Goal: Information Seeking & Learning: Learn about a topic

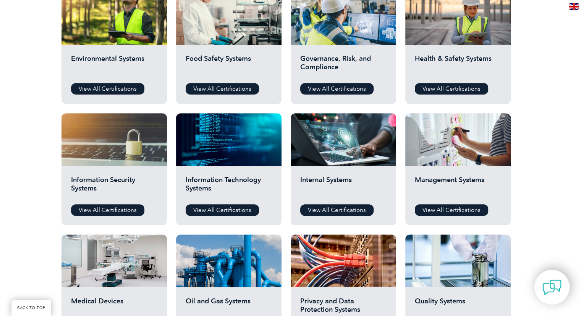
scroll to position [306, 0]
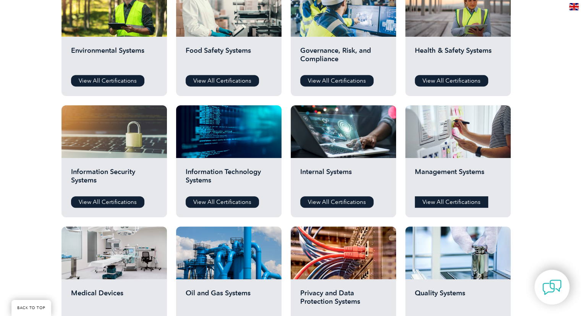
click at [446, 201] on link "View All Certifications" at bounding box center [451, 201] width 73 height 11
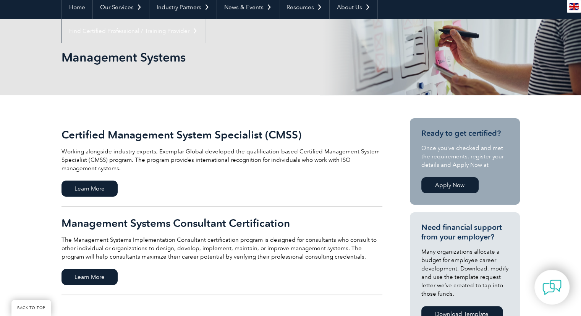
scroll to position [153, 0]
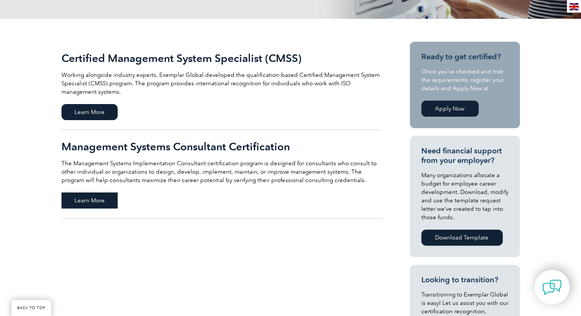
click at [92, 202] on span "Learn More" at bounding box center [90, 200] width 56 height 16
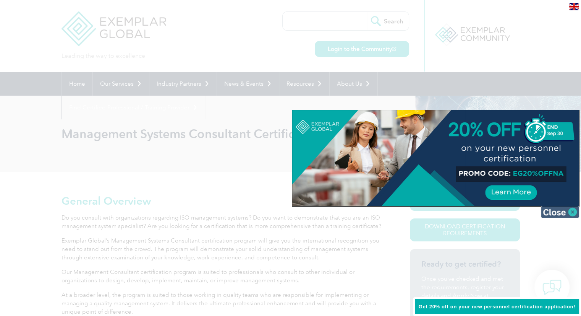
click at [572, 212] on img at bounding box center [560, 211] width 38 height 11
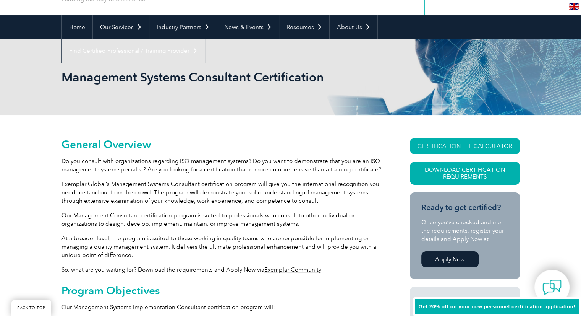
scroll to position [76, 0]
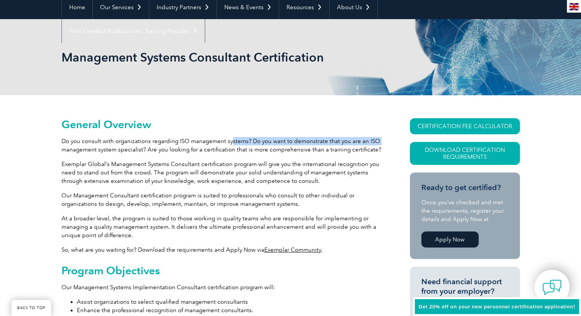
drag, startPoint x: 63, startPoint y: 146, endPoint x: 230, endPoint y: 133, distance: 167.5
click at [222, 139] on p "Do you consult with organizations regarding ISO management systems? Do you want…" at bounding box center [222, 145] width 321 height 17
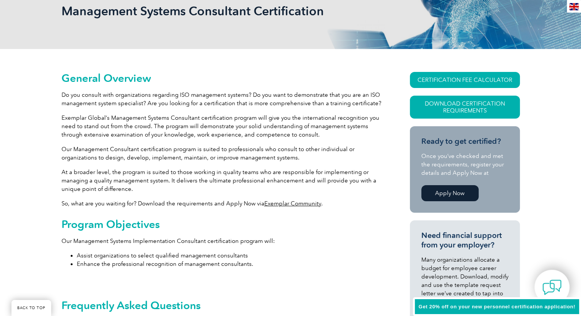
scroll to position [191, 0]
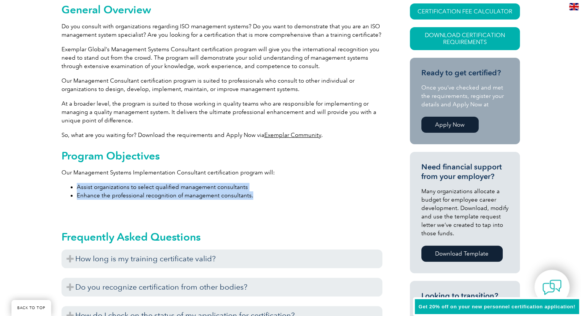
drag, startPoint x: 73, startPoint y: 185, endPoint x: 254, endPoint y: 198, distance: 181.2
click at [254, 198] on ul "Assist organizations to select qualified management consultants Enhance the pro…" at bounding box center [222, 191] width 321 height 17
click at [261, 195] on li "Enhance the professional recognition of management consultants." at bounding box center [230, 195] width 306 height 8
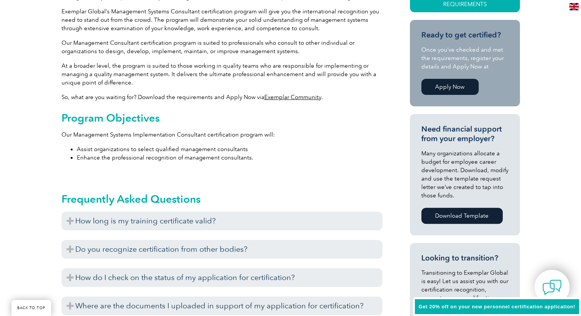
scroll to position [229, 0]
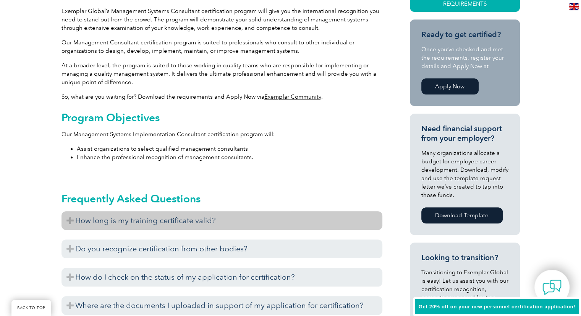
click at [205, 221] on h3 "How long is my training certificate valid?" at bounding box center [222, 220] width 321 height 19
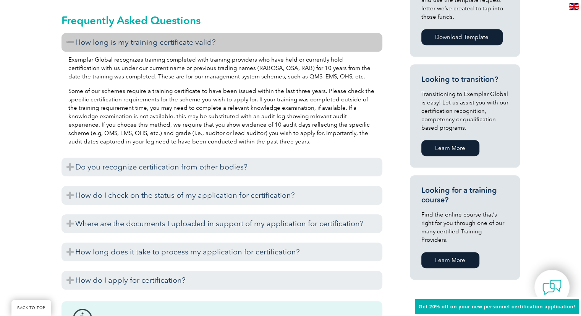
scroll to position [420, 0]
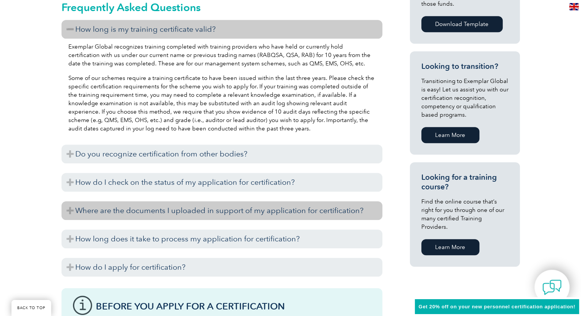
click at [184, 210] on h3 "Where are the documents I uploaded in support of my application for certificati…" at bounding box center [222, 210] width 321 height 19
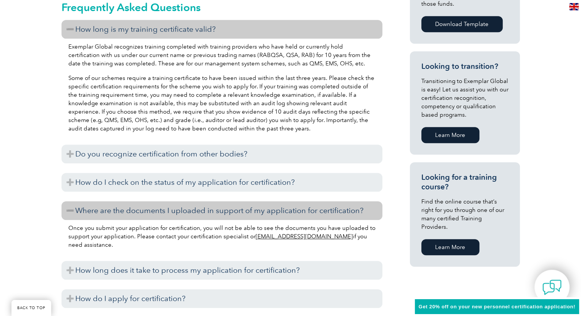
click at [184, 210] on h3 "Where are the documents I uploaded in support of my application for certificati…" at bounding box center [222, 210] width 321 height 19
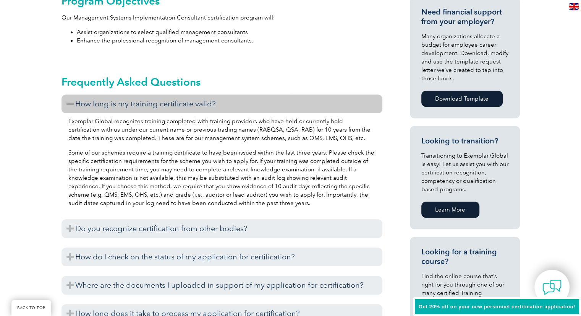
scroll to position [268, 0]
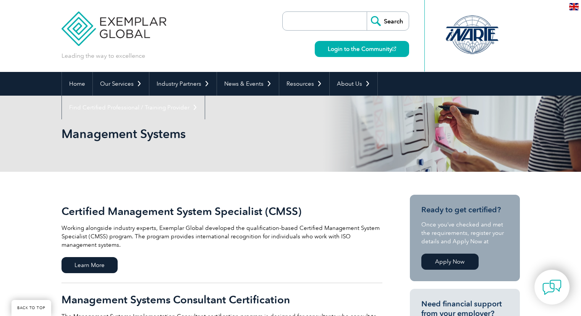
scroll to position [153, 0]
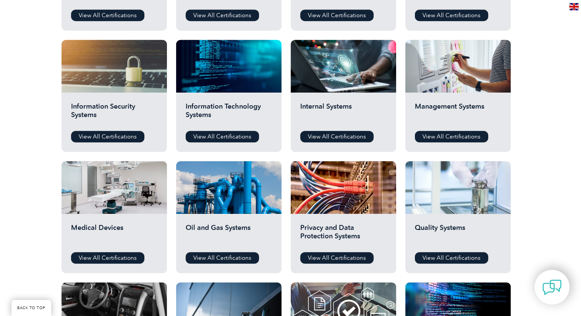
scroll to position [382, 0]
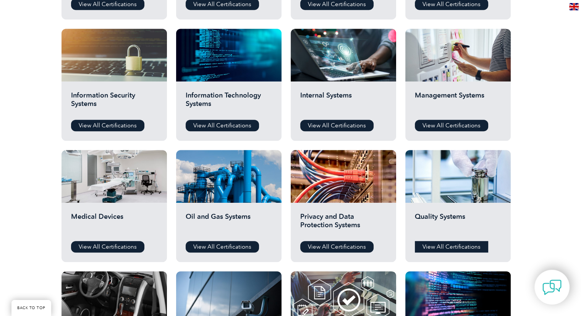
click at [445, 244] on link "View All Certifications" at bounding box center [451, 246] width 73 height 11
click at [105, 244] on link "View All Certifications" at bounding box center [107, 246] width 73 height 11
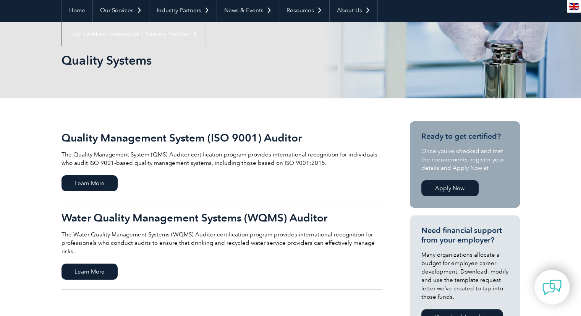
scroll to position [76, 0]
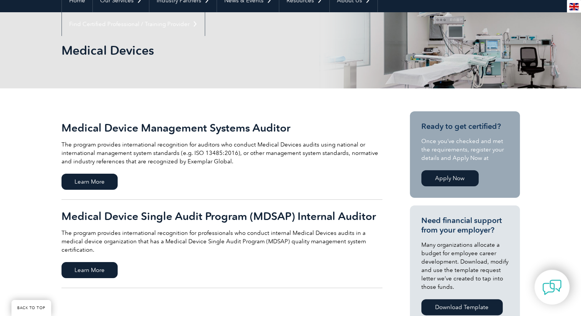
scroll to position [76, 0]
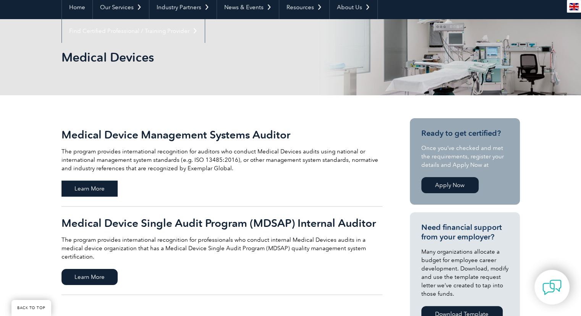
click at [103, 187] on span "Learn More" at bounding box center [90, 188] width 56 height 16
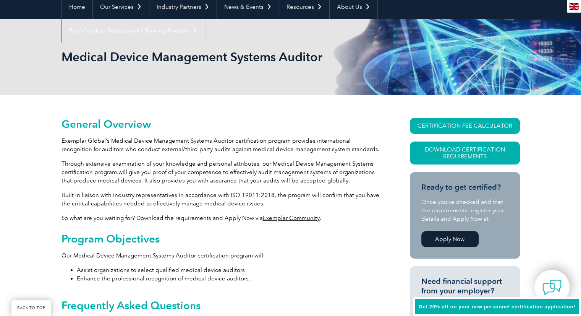
scroll to position [115, 0]
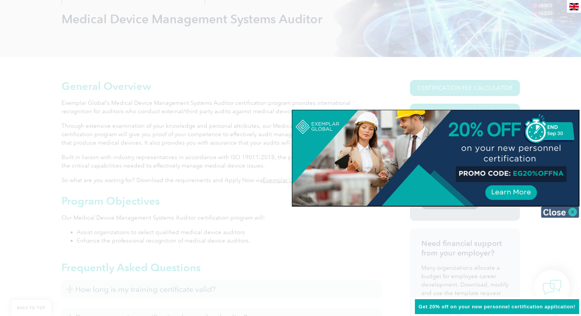
click at [568, 208] on img at bounding box center [560, 211] width 38 height 11
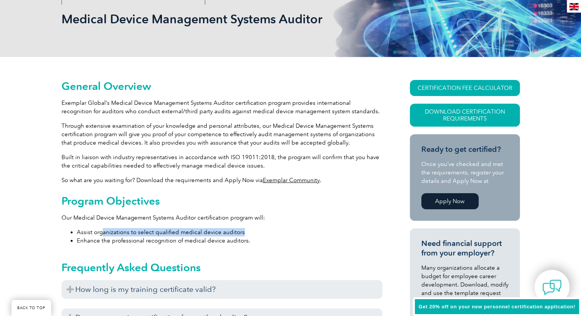
drag, startPoint x: 102, startPoint y: 233, endPoint x: 241, endPoint y: 228, distance: 138.8
click at [241, 228] on li "Assist organizations to select qualified medical device auditors" at bounding box center [230, 232] width 306 height 8
click at [208, 209] on div "Program Objectives Our Medical Device Management Systems Auditor certification …" at bounding box center [222, 220] width 321 height 50
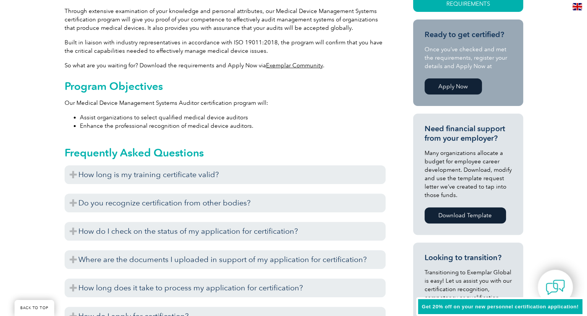
scroll to position [153, 0]
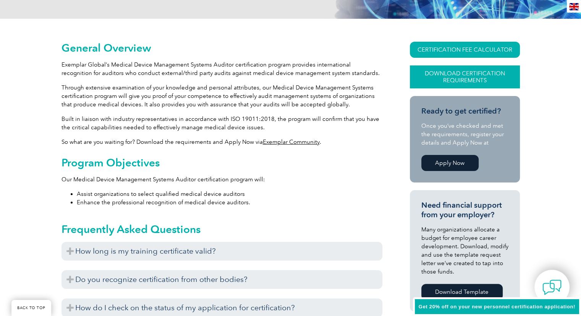
click at [474, 75] on link "Download Certification Requirements" at bounding box center [465, 76] width 110 height 23
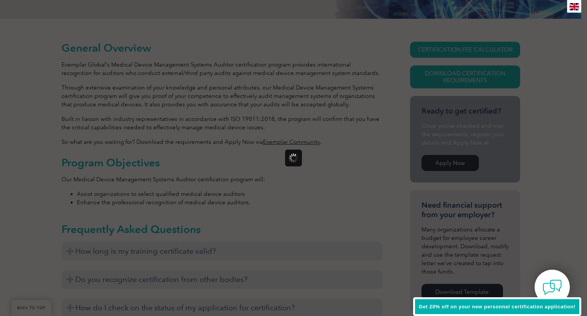
scroll to position [0, 0]
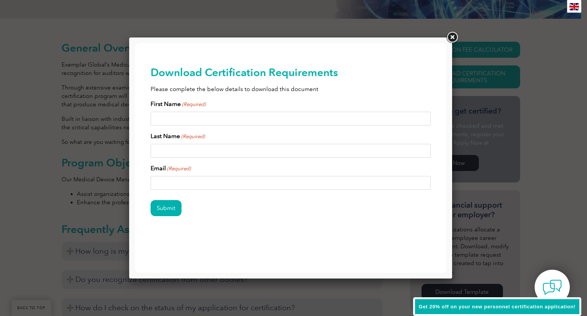
click at [455, 37] on link at bounding box center [452, 38] width 14 height 14
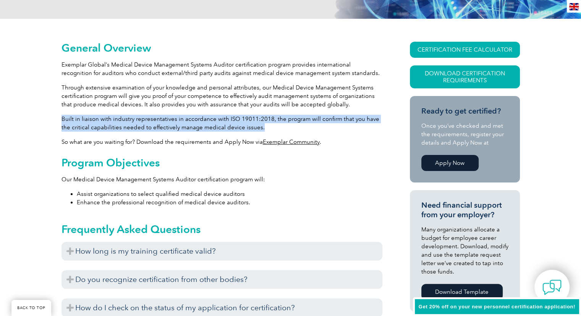
drag, startPoint x: 62, startPoint y: 118, endPoint x: 255, endPoint y: 125, distance: 193.5
click at [255, 125] on p "Built in liaison with industry representatives in accordance with ISO 19011:201…" at bounding box center [222, 123] width 321 height 17
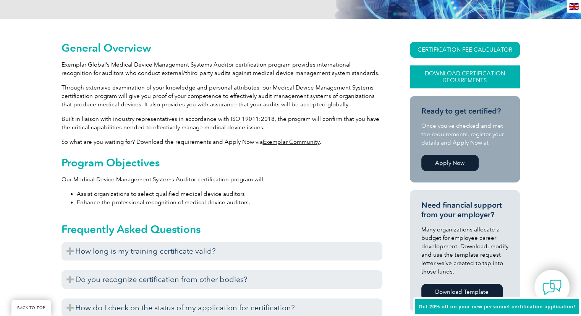
click at [464, 71] on link "Download Certification Requirements" at bounding box center [465, 76] width 110 height 23
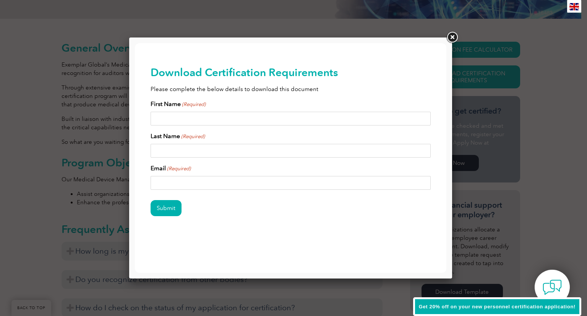
click at [197, 122] on input "First Name (Required)" at bounding box center [291, 119] width 281 height 14
type input "Zachary"
type input "Gothan"
type input "bigzgothan@gmail.com"
click at [180, 206] on input "Submit" at bounding box center [166, 208] width 31 height 16
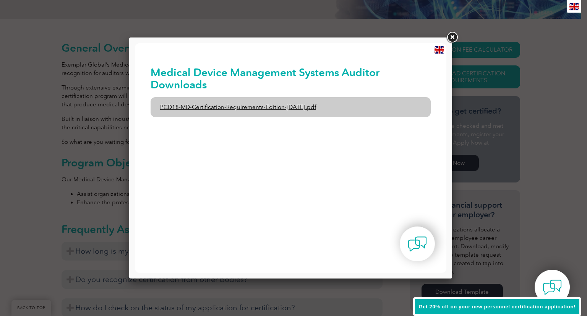
click at [229, 106] on link "PCD18-MD-Certification-Requirements-Edition-1-June-2020.pdf" at bounding box center [291, 107] width 281 height 20
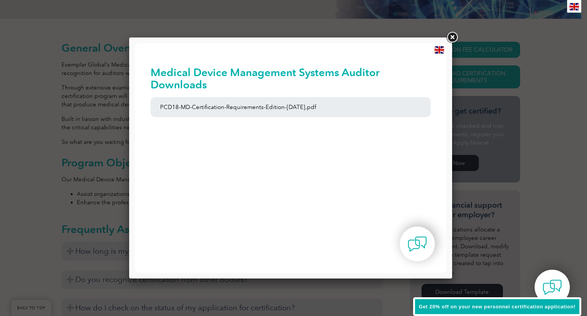
click at [452, 35] on link at bounding box center [452, 38] width 14 height 14
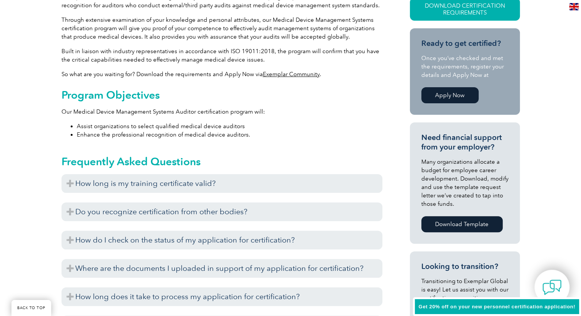
scroll to position [229, 0]
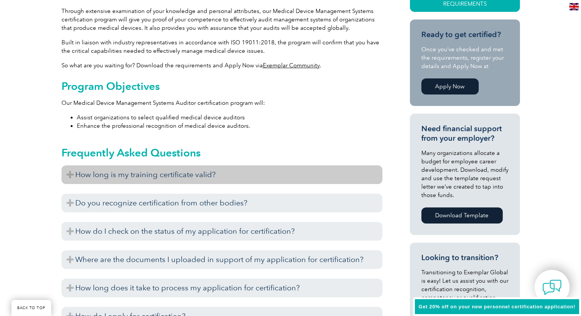
click at [169, 168] on h3 "How long is my training certificate valid?" at bounding box center [222, 174] width 321 height 19
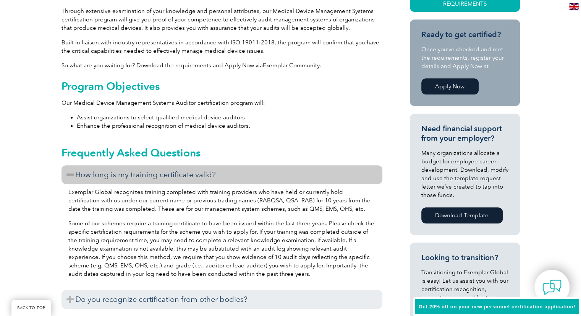
click at [170, 169] on h3 "How long is my training certificate valid?" at bounding box center [222, 174] width 321 height 19
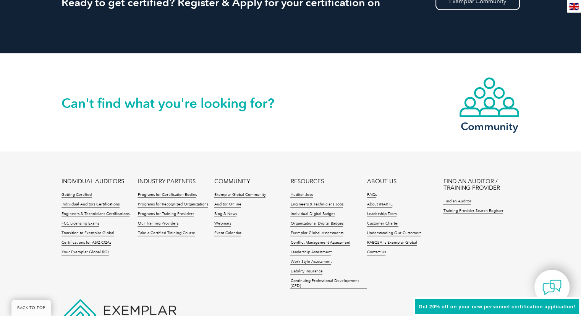
scroll to position [954, 0]
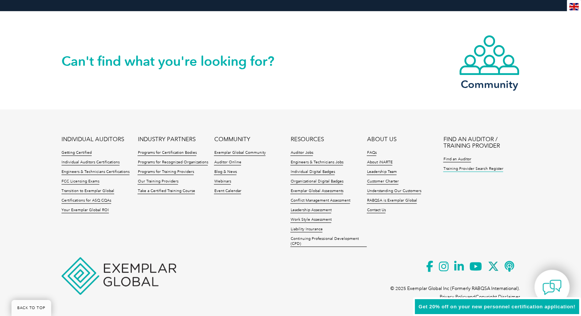
click at [452, 167] on link "Training Provider Search Register" at bounding box center [473, 168] width 60 height 5
click at [175, 189] on link "Take a Certified Training Course" at bounding box center [166, 190] width 57 height 5
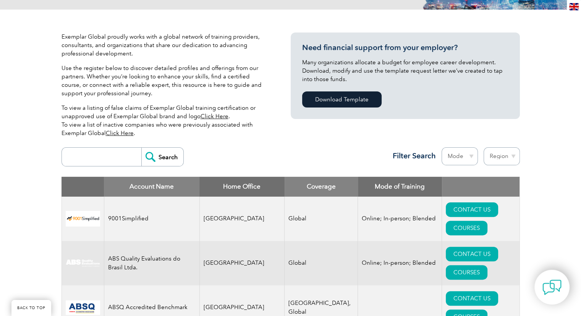
scroll to position [115, 0]
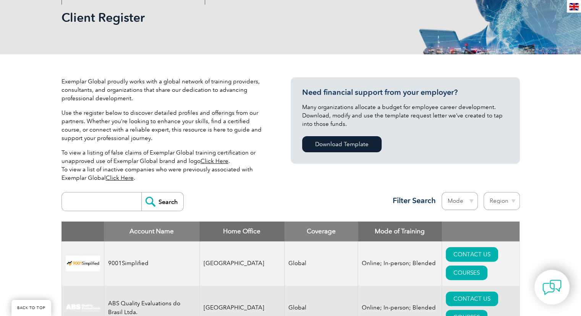
click at [108, 202] on input "search" at bounding box center [104, 201] width 76 height 18
type input "13485"
click at [141, 192] on input "Search" at bounding box center [162, 201] width 42 height 18
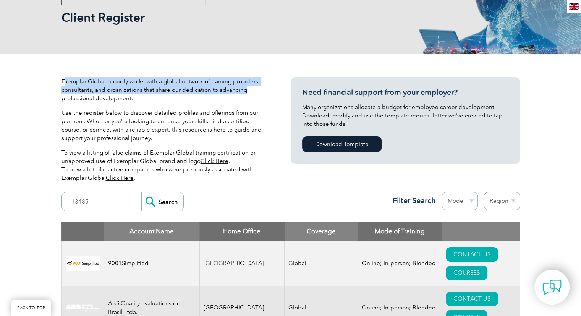
drag, startPoint x: 65, startPoint y: 80, endPoint x: 253, endPoint y: 93, distance: 188.5
click at [253, 93] on p "Exemplar Global proudly works with a global network of training providers, cons…" at bounding box center [165, 89] width 206 height 25
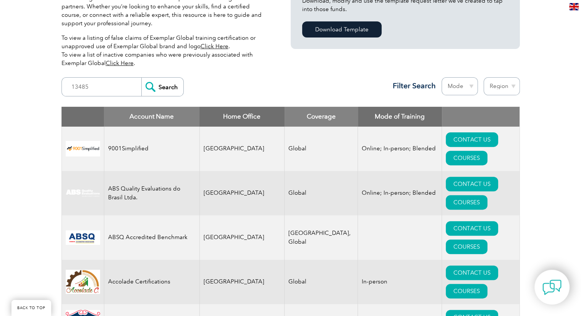
scroll to position [229, 0]
click at [232, 119] on th "Home Office" at bounding box center [241, 117] width 85 height 20
click at [466, 81] on select "Mode Online In-person Blended" at bounding box center [460, 86] width 36 height 18
click at [463, 84] on select "Mode Online In-person Blended" at bounding box center [460, 86] width 36 height 18
click at [490, 85] on select "Region Australia Bahrain Bangladesh Brazil Canada Colombia Dominican Republic E…" at bounding box center [502, 86] width 36 height 18
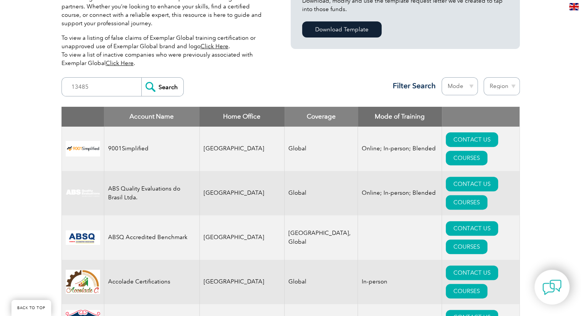
select select "United States"
click at [484, 77] on select "Region Australia Bahrain Bangladesh Brazil Canada Colombia Dominican Republic E…" at bounding box center [502, 86] width 36 height 18
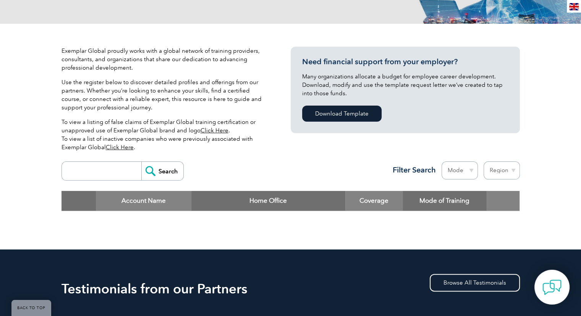
scroll to position [76, 0]
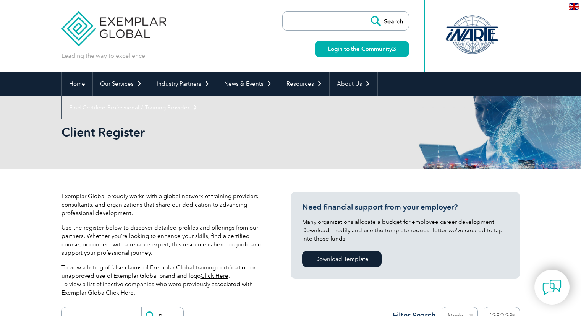
select select "[GEOGRAPHIC_DATA]"
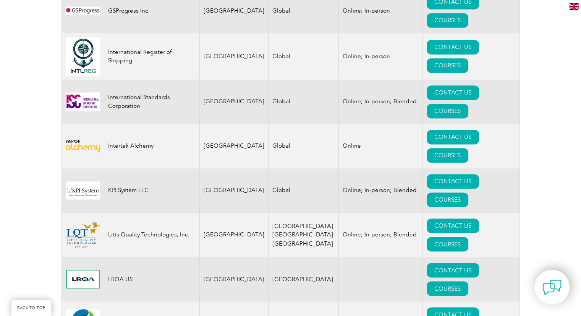
scroll to position [1223, 0]
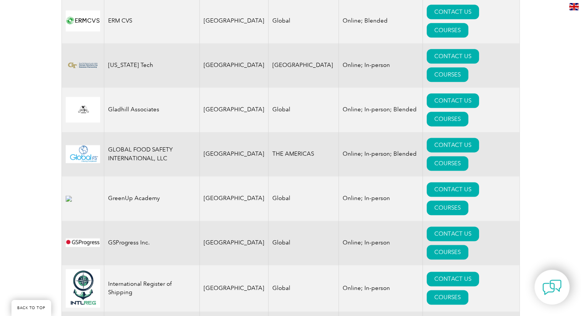
scroll to position [917, 0]
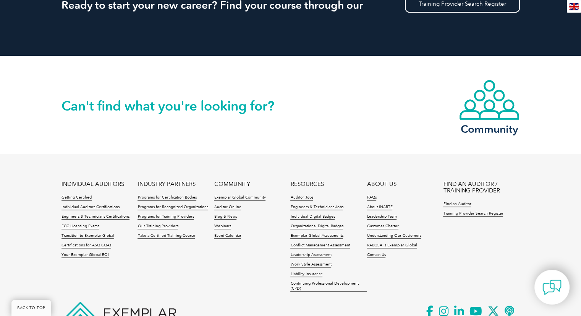
scroll to position [764, 0]
click at [164, 226] on link "Our Training Providers" at bounding box center [158, 225] width 41 height 5
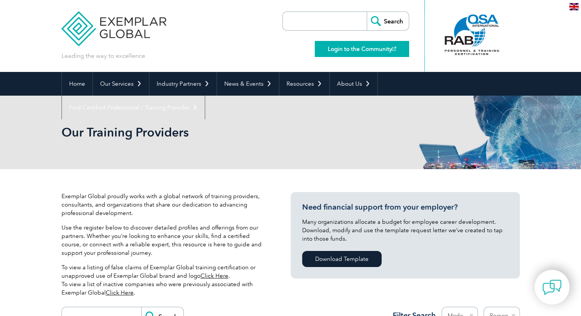
click at [352, 52] on link "Login to the Community" at bounding box center [362, 49] width 94 height 16
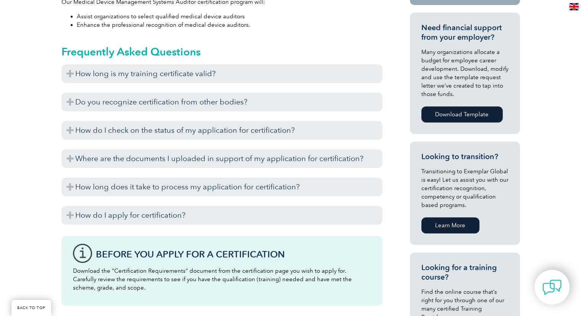
scroll to position [344, 0]
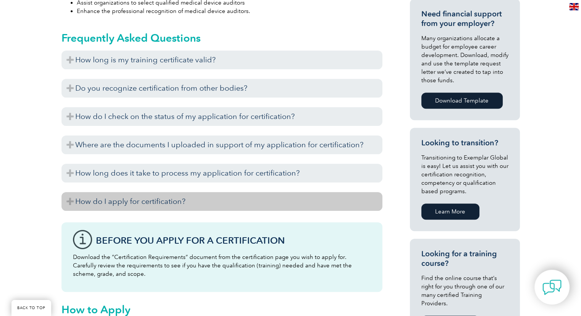
click at [165, 201] on h3 "How do I apply for certification?" at bounding box center [222, 201] width 321 height 19
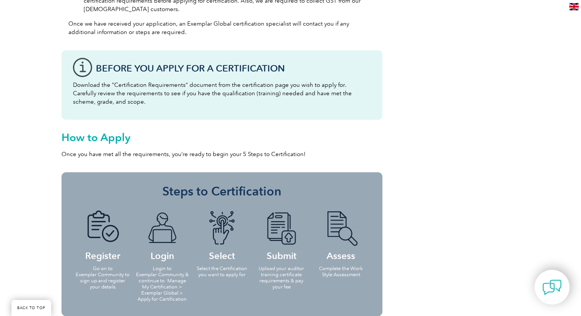
scroll to position [803, 0]
